Goal: Transaction & Acquisition: Purchase product/service

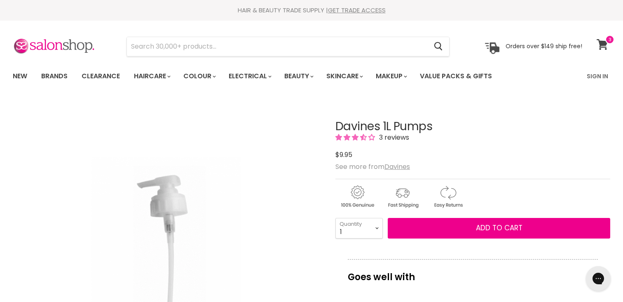
click at [604, 46] on icon at bounding box center [603, 44] width 12 height 11
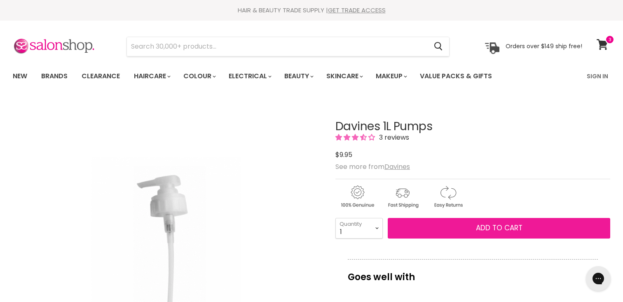
click at [492, 226] on span "Add to cart" at bounding box center [499, 228] width 47 height 10
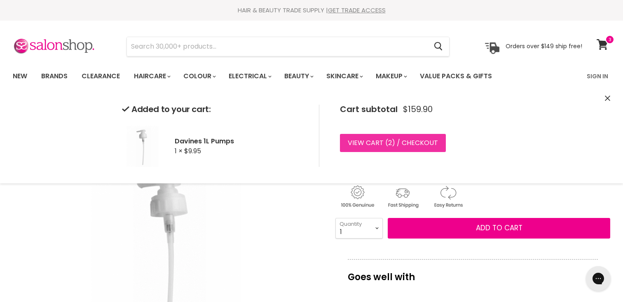
click at [414, 143] on link "View cart ( 2 ) / Checkout" at bounding box center [393, 143] width 106 height 18
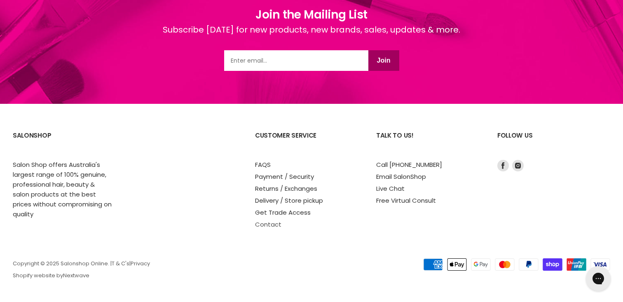
click at [273, 222] on link "Contact" at bounding box center [268, 224] width 26 height 9
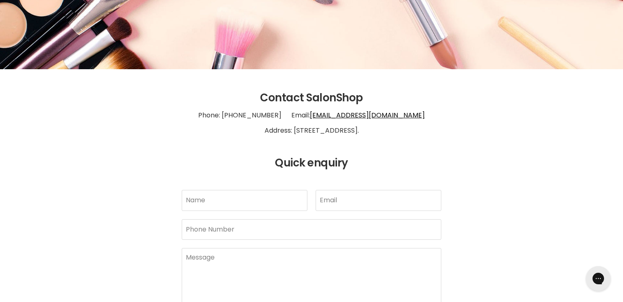
click at [275, 130] on p "Phone: 1300 658 563 Email: info@salonshoponline.com.au Address: 1/21 Trinder Av…" at bounding box center [312, 123] width 598 height 38
drag, startPoint x: 273, startPoint y: 130, endPoint x: 384, endPoint y: 130, distance: 110.4
click at [384, 130] on p "Phone: 1300 658 563 Email: info@salonshoponline.com.au Address: 1/21 Trinder Av…" at bounding box center [312, 123] width 598 height 38
copy p "21 Trinder Ave Maroochydore 4558"
click at [127, 150] on header "Contact SalonShop Phone: 1300 658 563 Email: info@salonshoponline.com.au Addres…" at bounding box center [311, 131] width 618 height 78
